Goal: Information Seeking & Learning: Check status

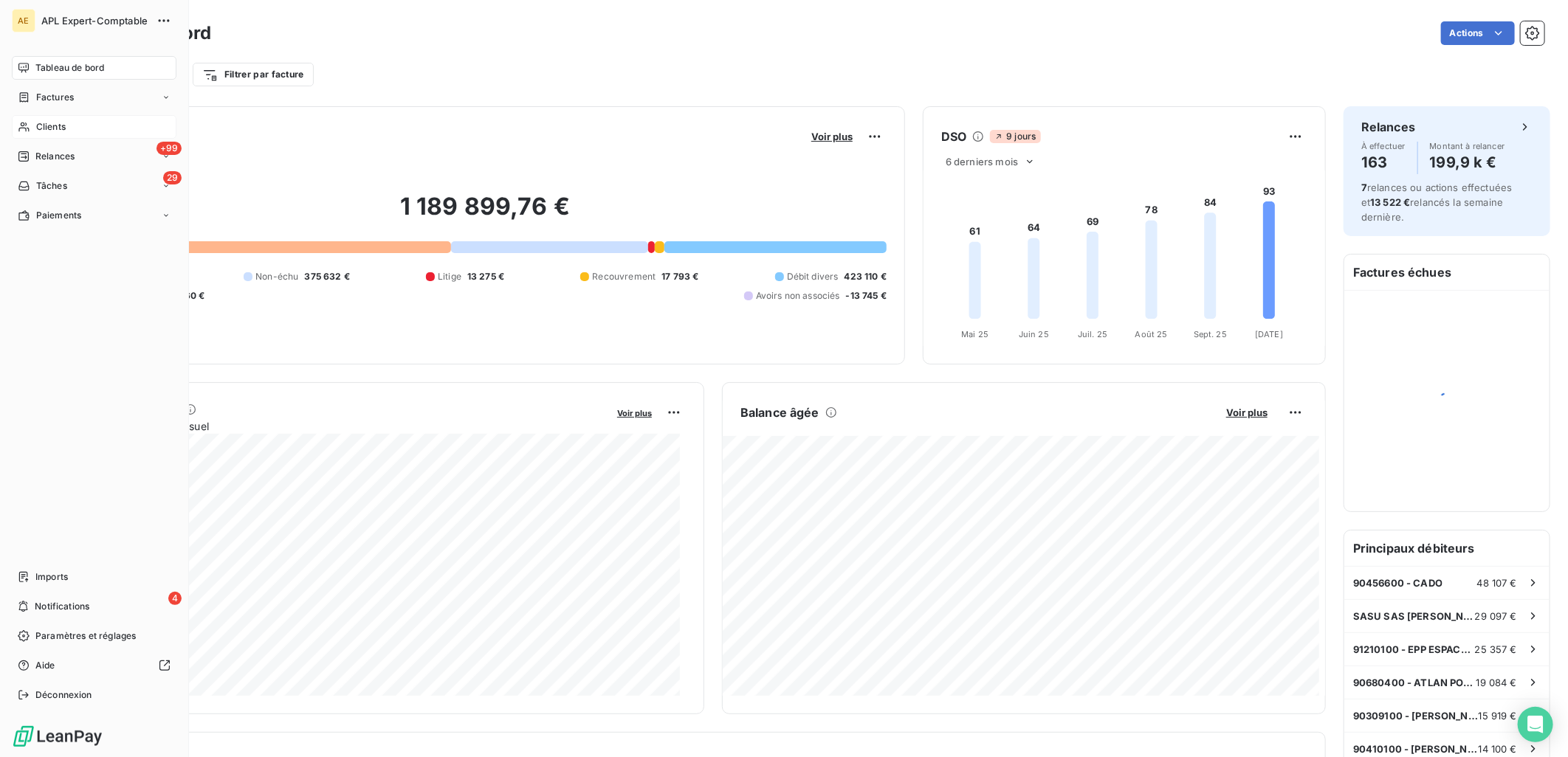
click at [39, 124] on span "Clients" at bounding box center [51, 126] width 29 height 13
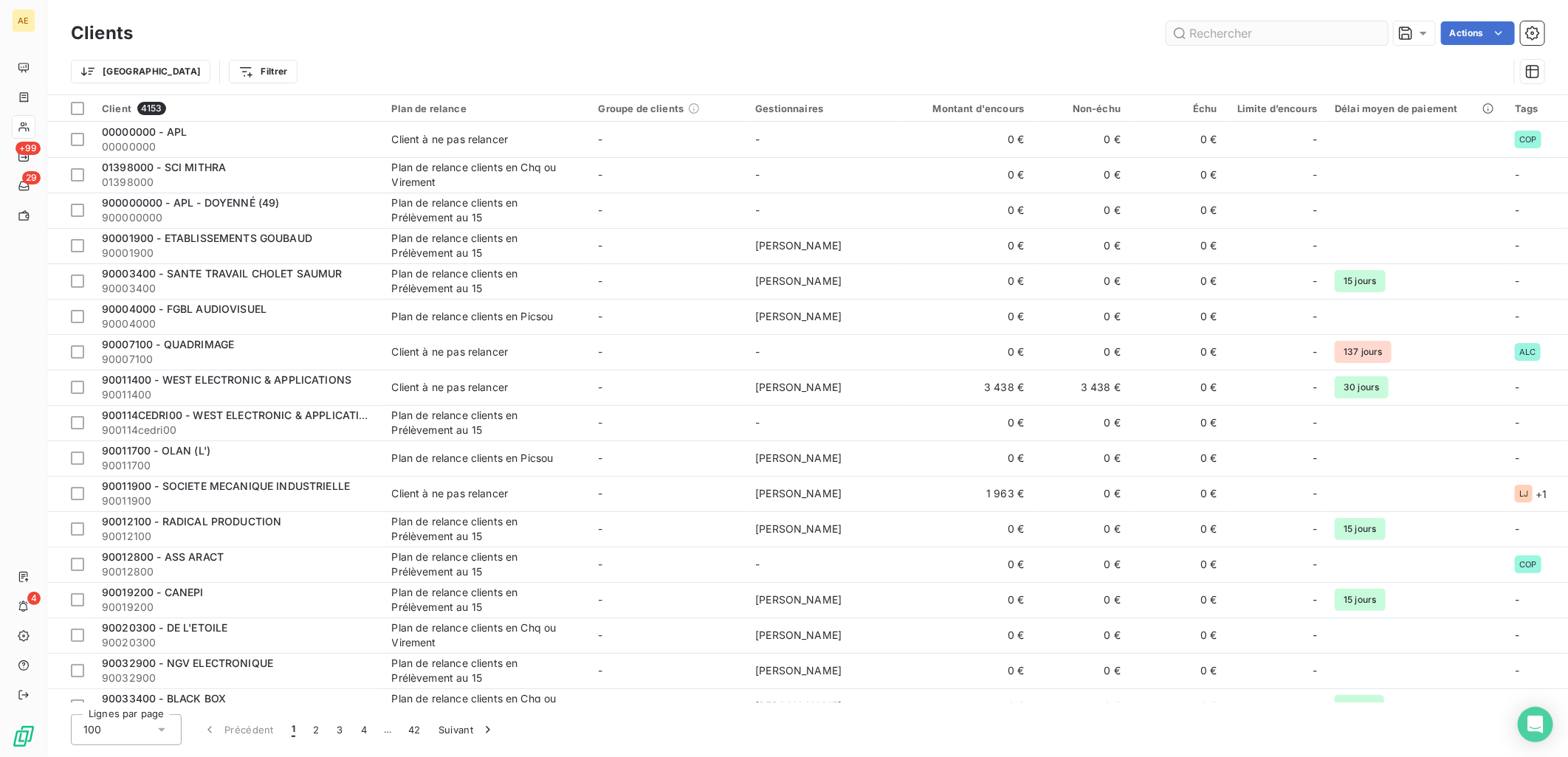
click at [1253, 33] on input "text" at bounding box center [1277, 33] width 221 height 24
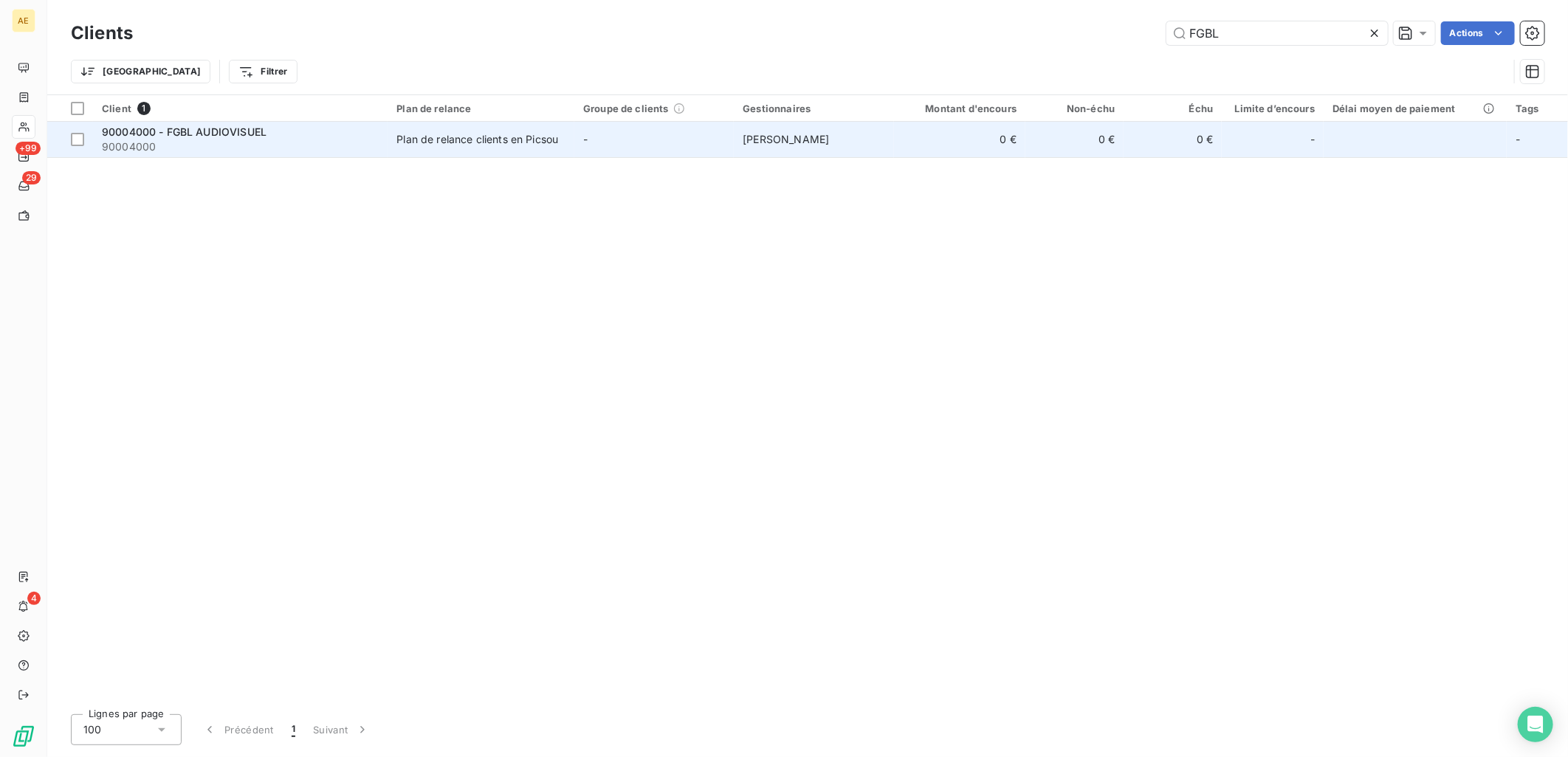
type input "FGBL"
click at [215, 129] on span "90004000 - FGBL AUDIOVISUEL" at bounding box center [184, 131] width 164 height 12
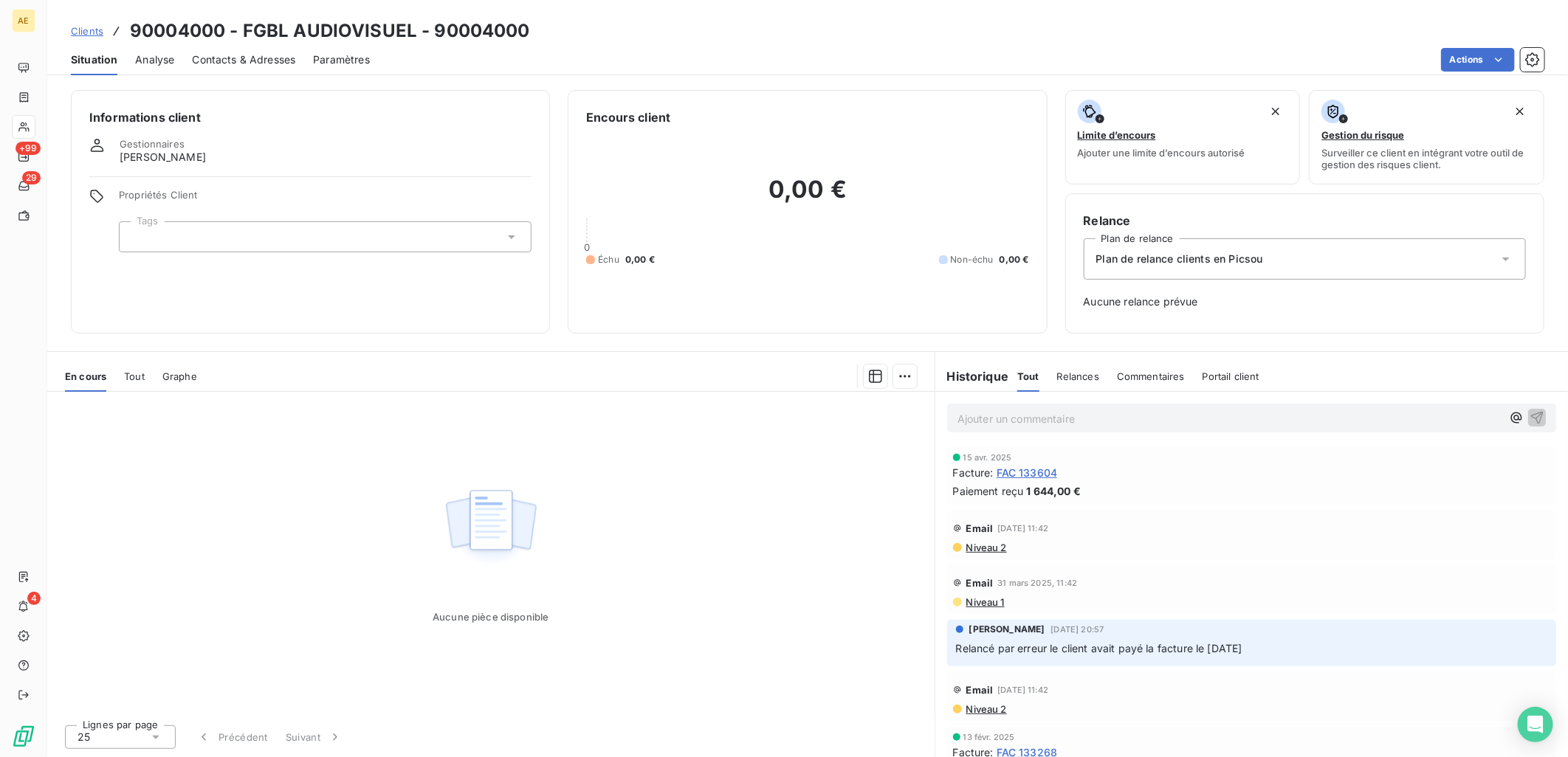
click at [1047, 470] on span "FAC 133604" at bounding box center [1027, 472] width 61 height 15
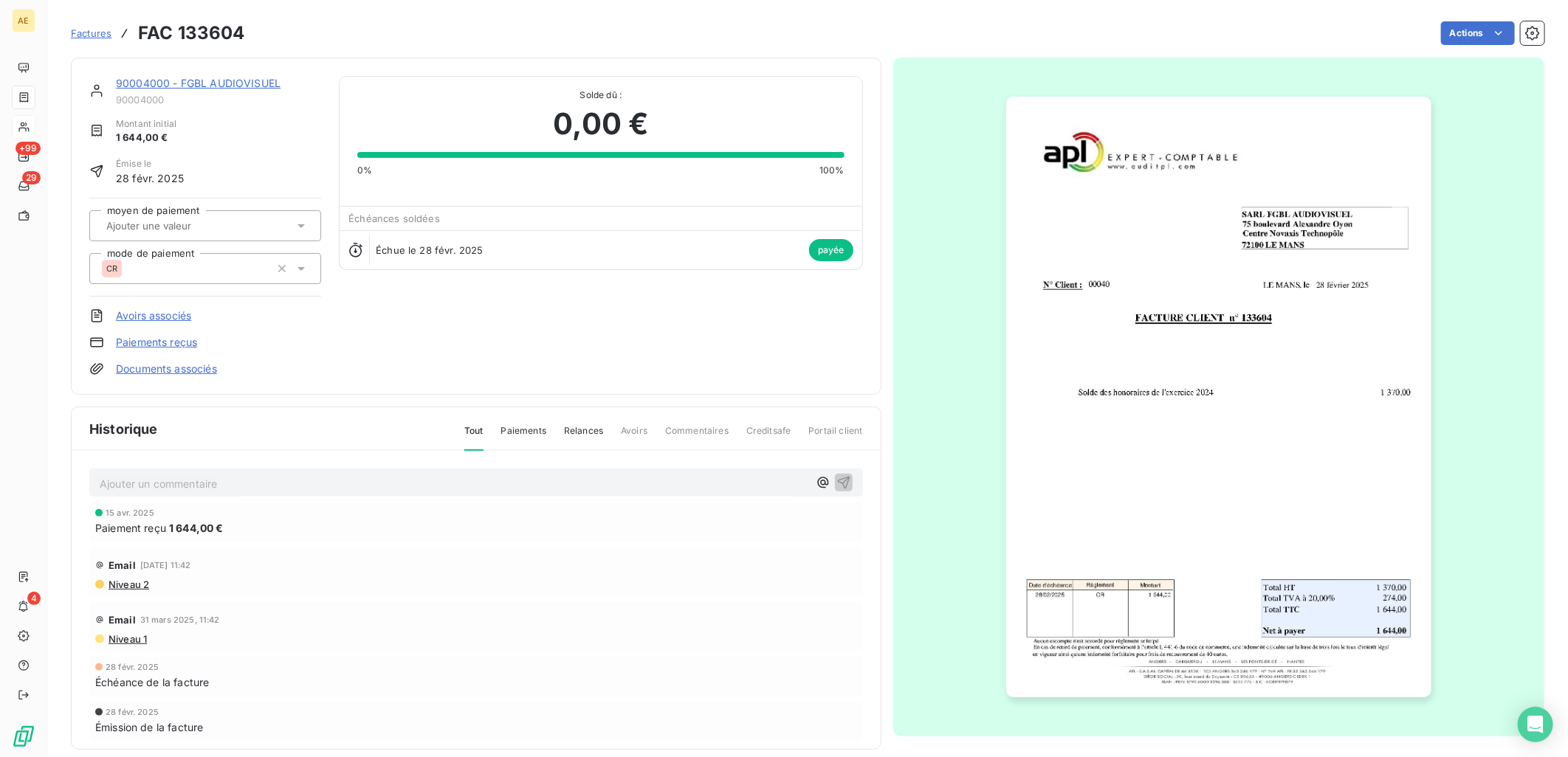
click at [154, 81] on link "90004000 - FGBL AUDIOVISUEL" at bounding box center [197, 83] width 164 height 12
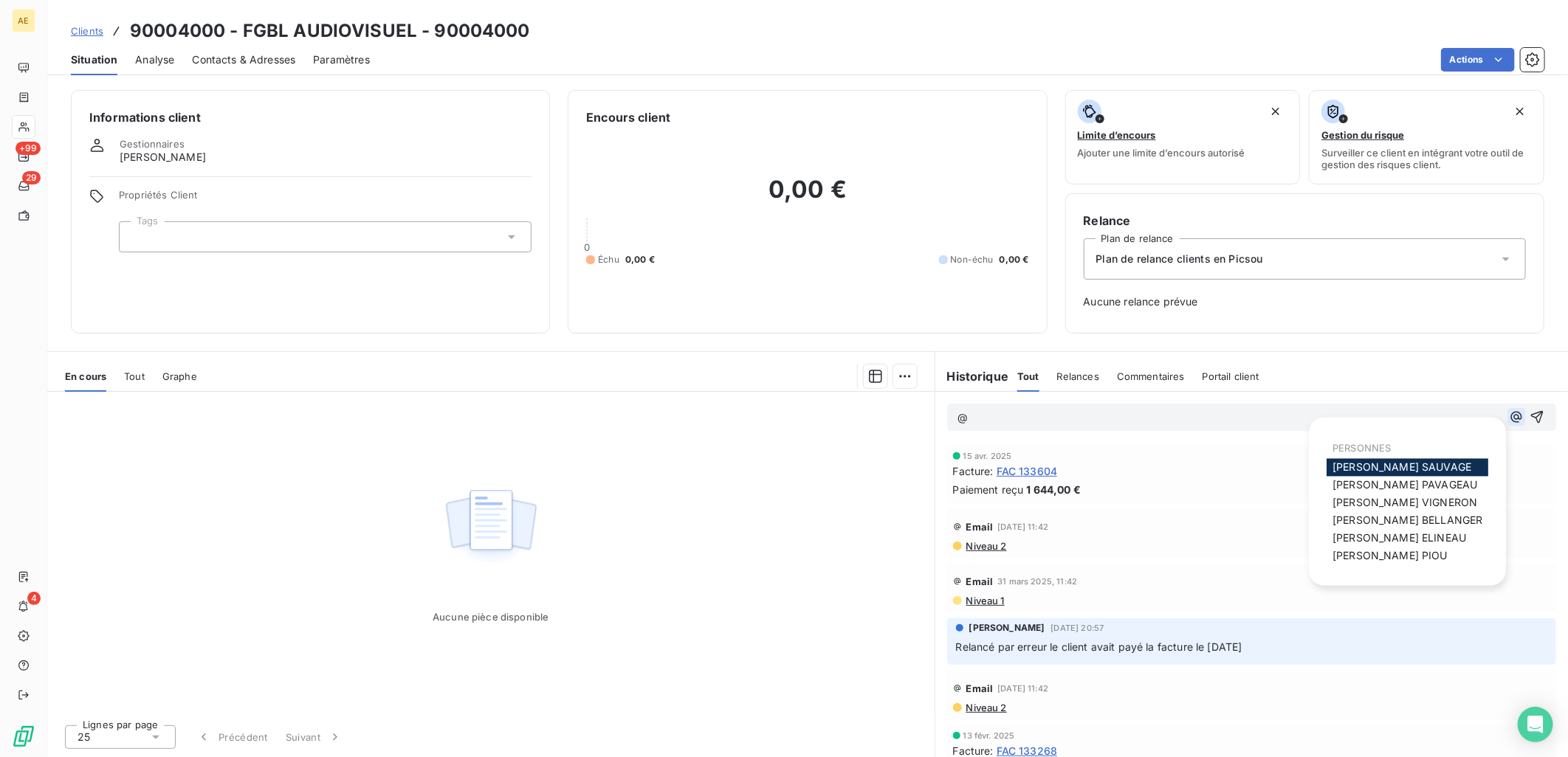
click at [1511, 421] on icon "button" at bounding box center [1516, 418] width 11 height 11
click at [1403, 500] on span "[PERSON_NAME]" at bounding box center [1404, 503] width 145 height 12
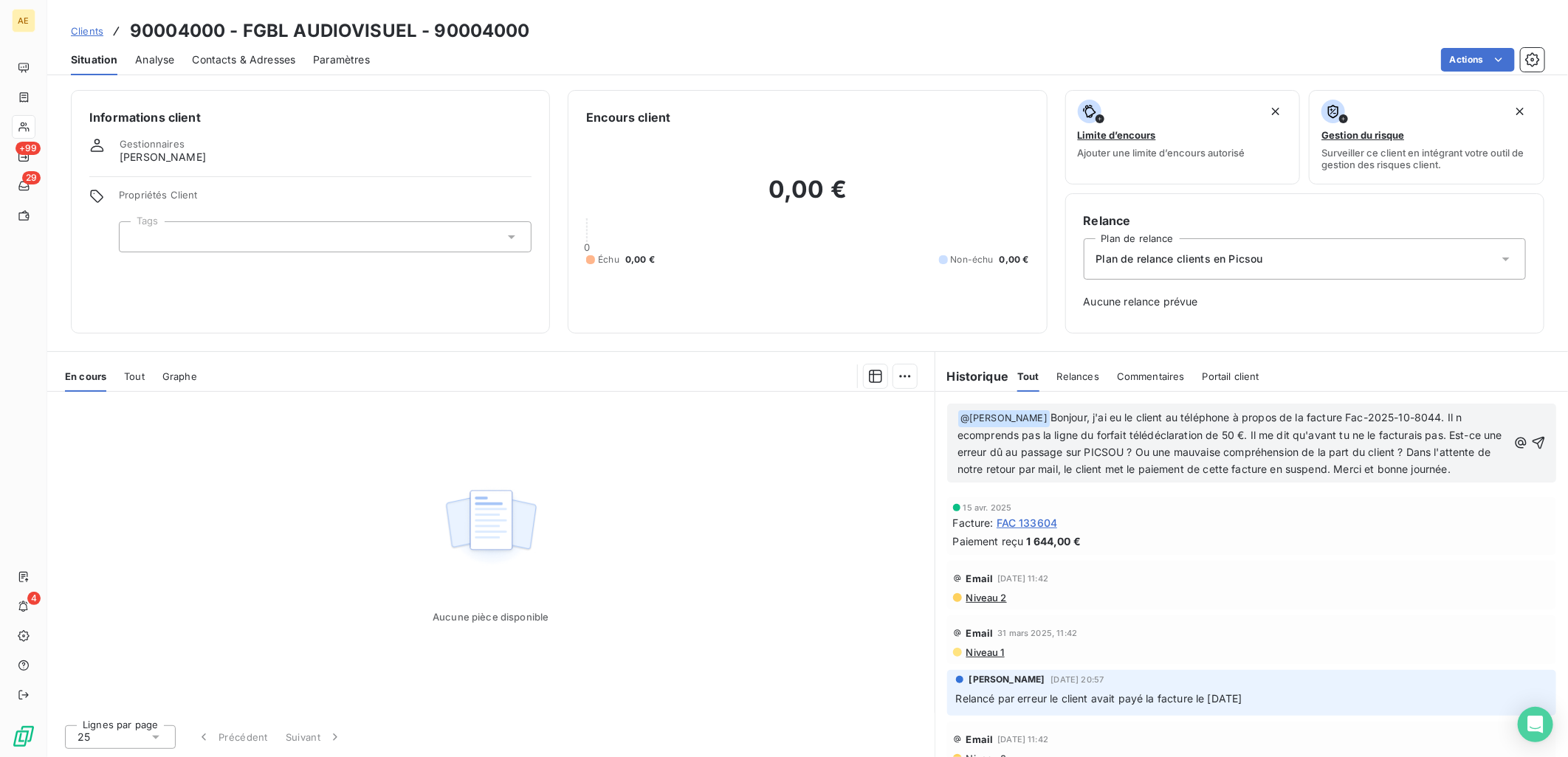
click at [963, 431] on span "Bonjour, j'ai eu le client au téléphone à propos de la facture Fac-2025-10-8044…" at bounding box center [1231, 443] width 548 height 64
click at [1476, 419] on span "Bonjour, j'ai eu le client au téléphone à propos de la facture Fac-2025-10-8044…" at bounding box center [1228, 443] width 542 height 64
click at [1532, 450] on icon "button" at bounding box center [1539, 442] width 15 height 15
